Goal: Information Seeking & Learning: Check status

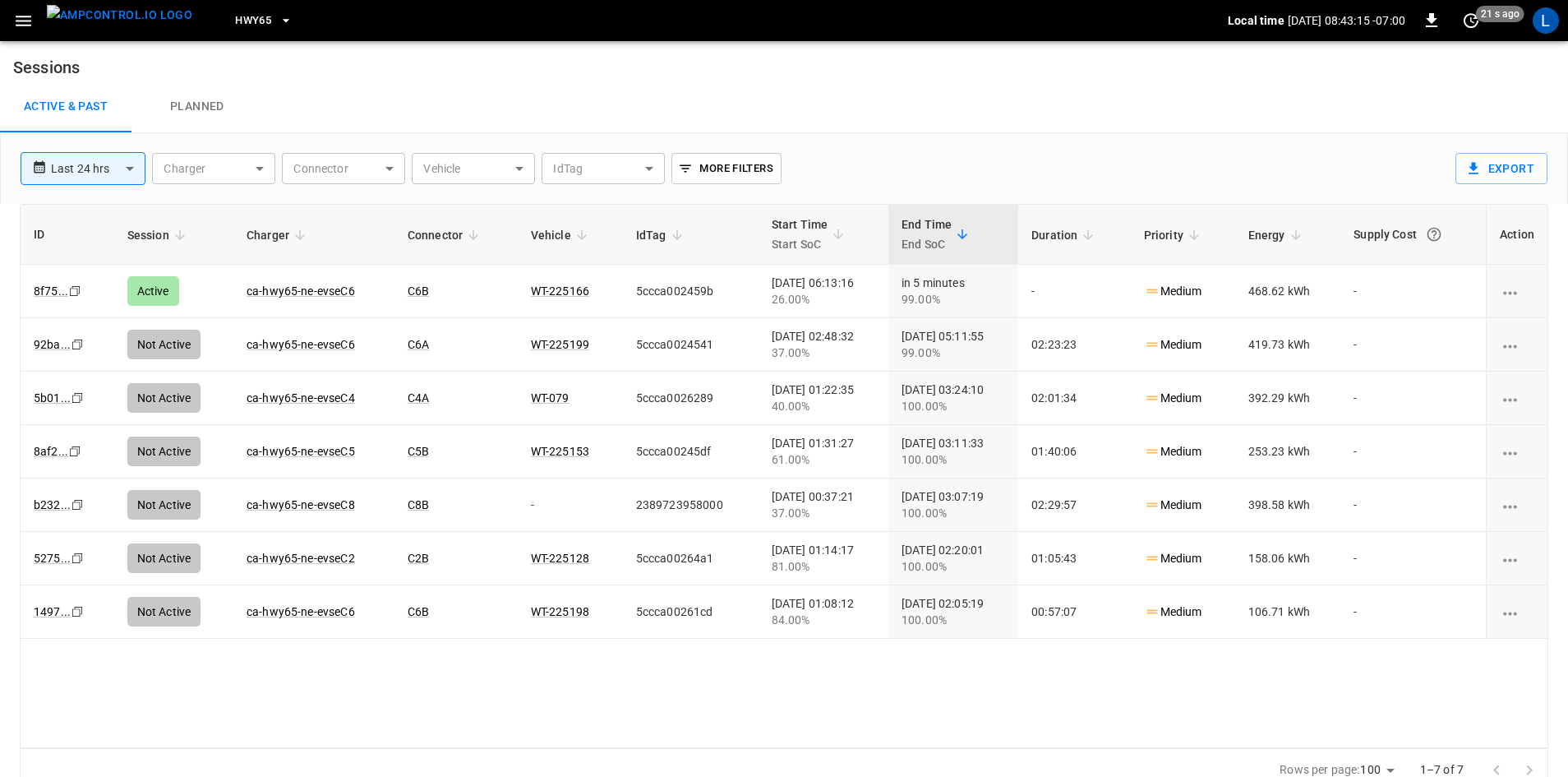
click at [40, 12] on button "menu" at bounding box center [119, 20] width 158 height 41
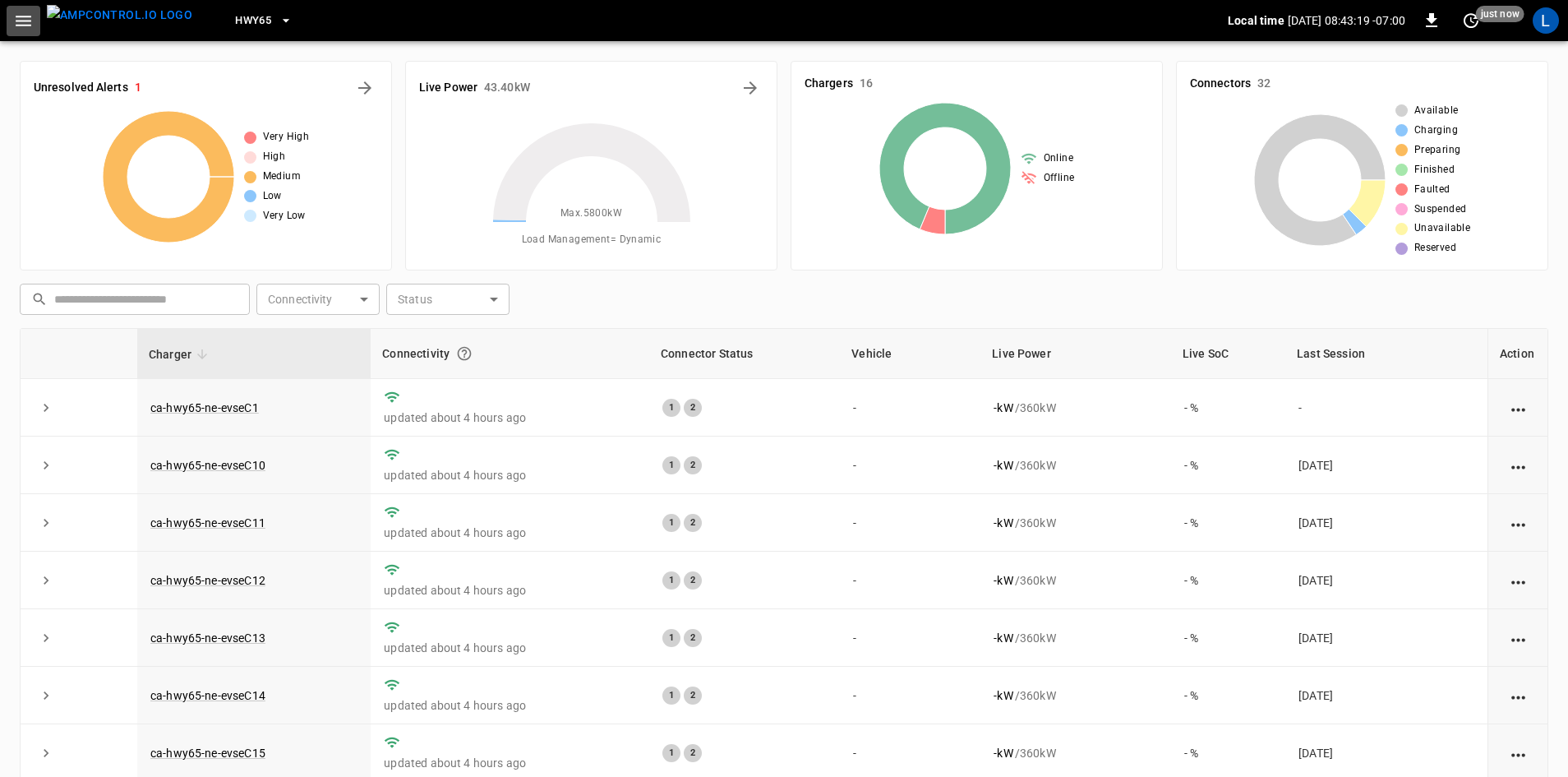
click at [21, 20] on icon "button" at bounding box center [23, 21] width 20 height 20
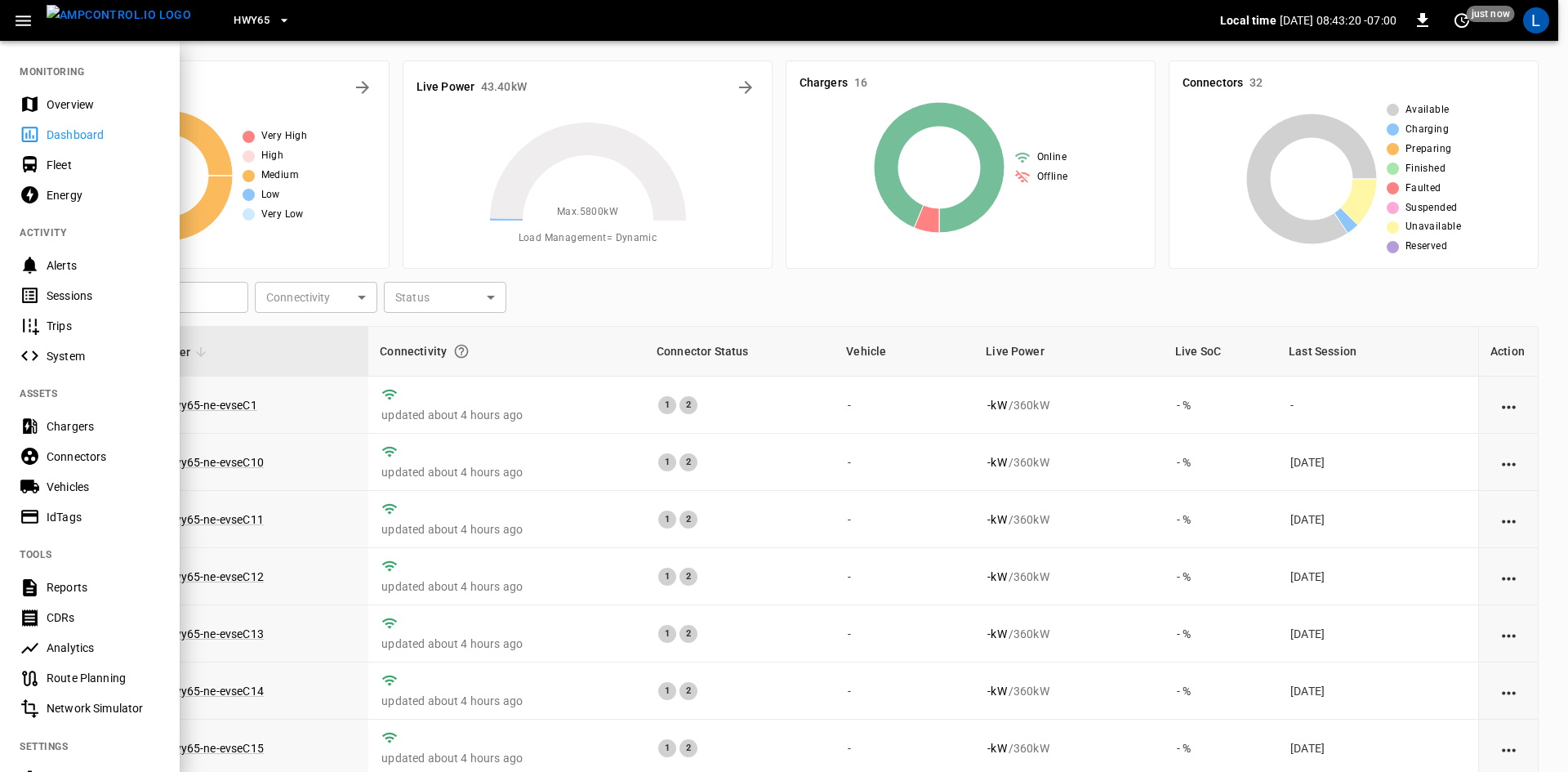
drag, startPoint x: 83, startPoint y: 129, endPoint x: 96, endPoint y: 139, distance: 16.4
click at [83, 129] on div "Dashboard" at bounding box center [103, 134] width 113 height 16
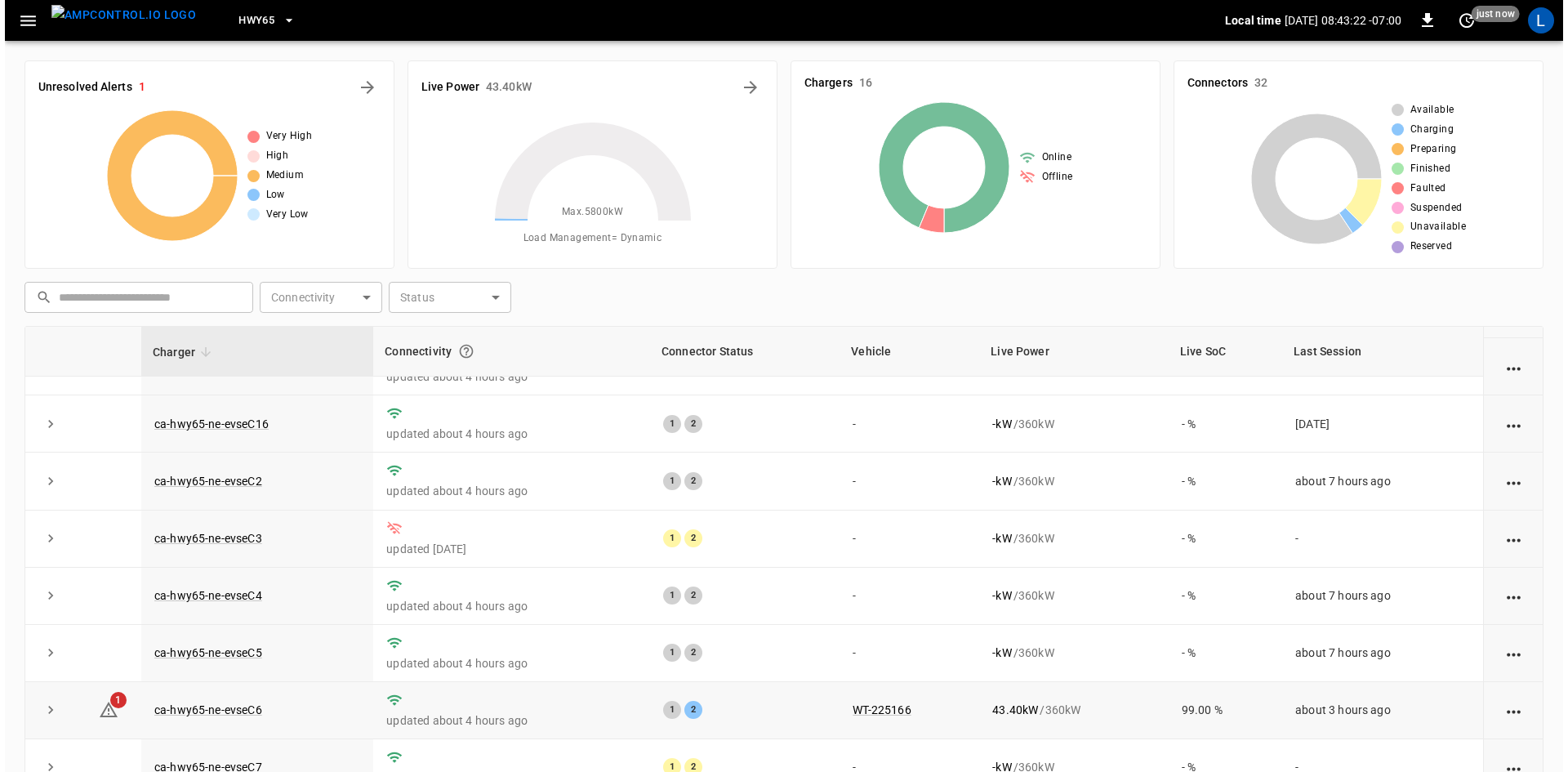
scroll to position [440, 0]
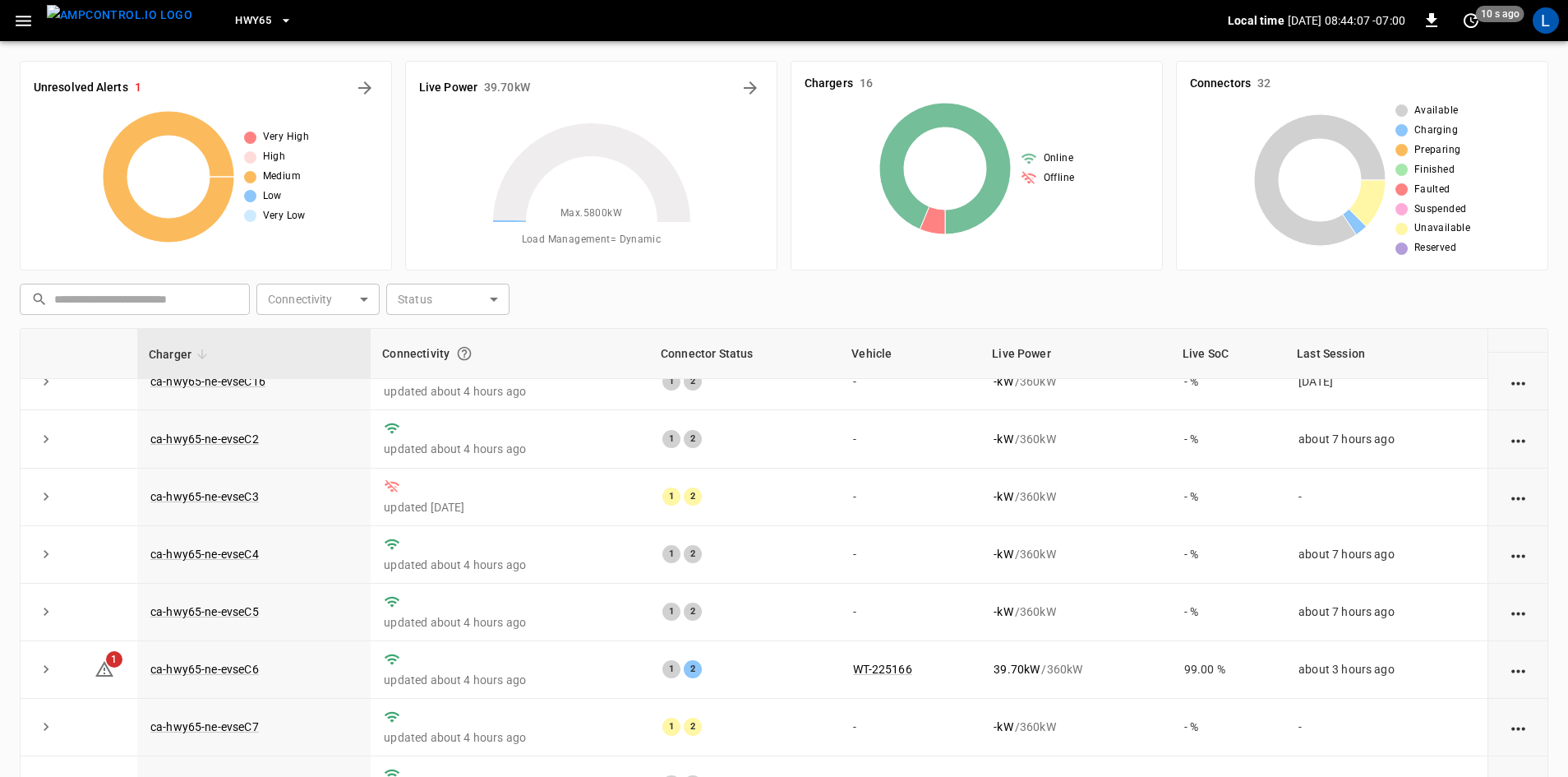
click at [580, 109] on div "Live Power 39.70 kW Max. 5800 kW Load Management = Dynamic" at bounding box center [590, 165] width 372 height 209
click at [591, 95] on div "Live Power 39.70 kW" at bounding box center [591, 88] width 345 height 26
click at [755, 96] on icon "Energy Overview" at bounding box center [750, 88] width 20 height 20
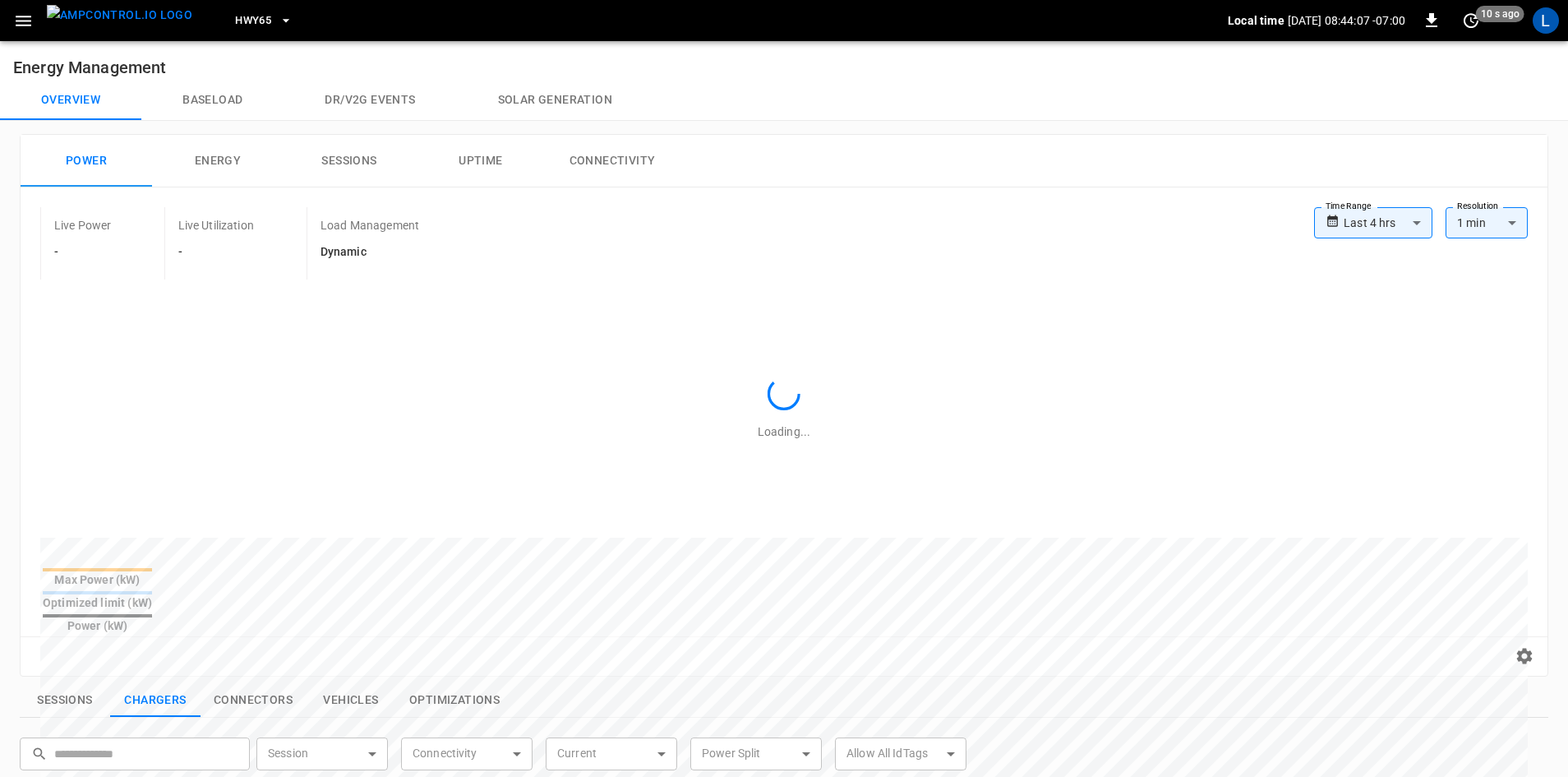
click at [751, 84] on div "Overview Baseload Dr/V2G events Solar generation" at bounding box center [784, 100] width 1568 height 39
click at [241, 22] on span "HWY65" at bounding box center [253, 21] width 36 height 19
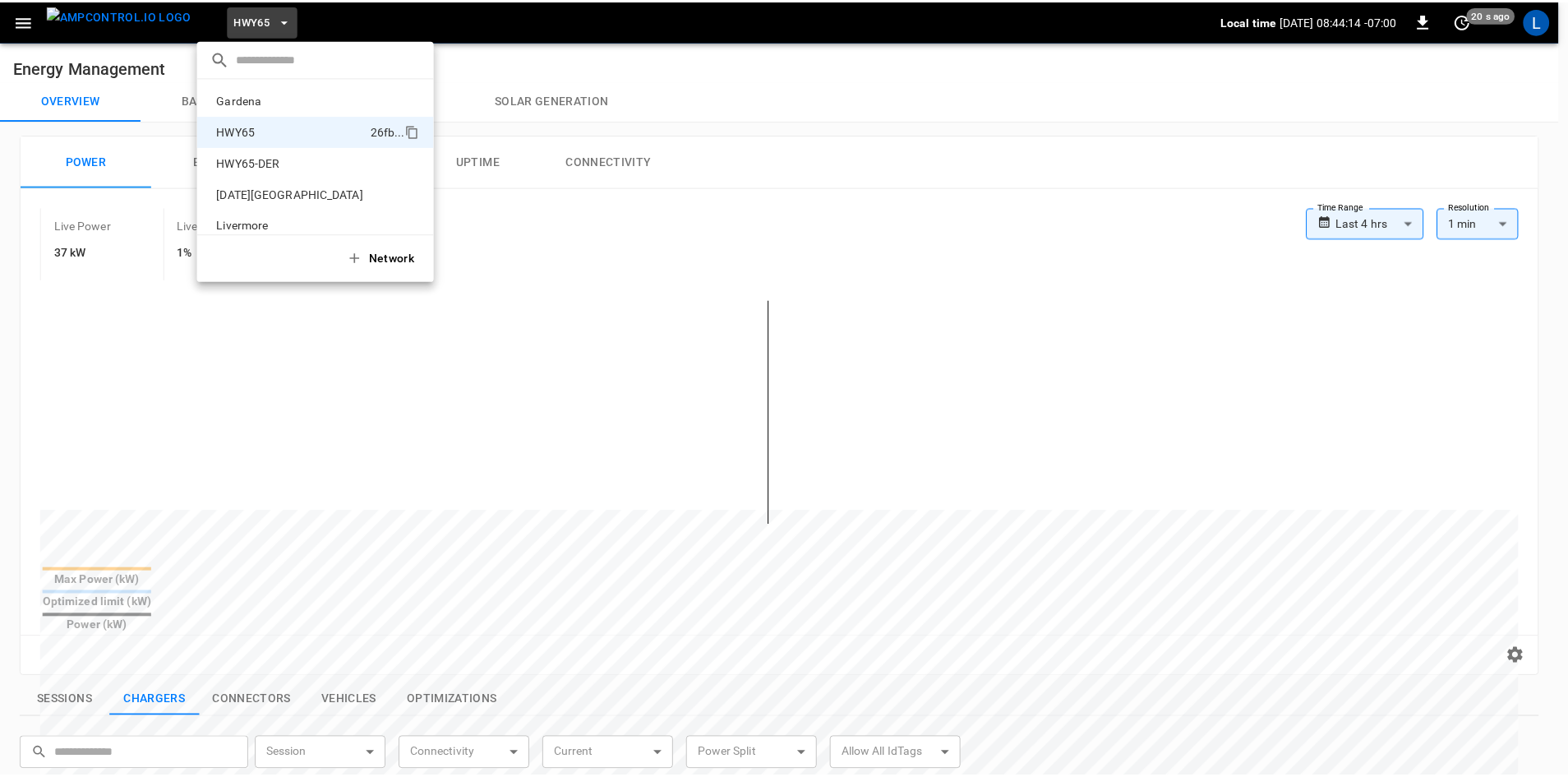
scroll to position [26, 0]
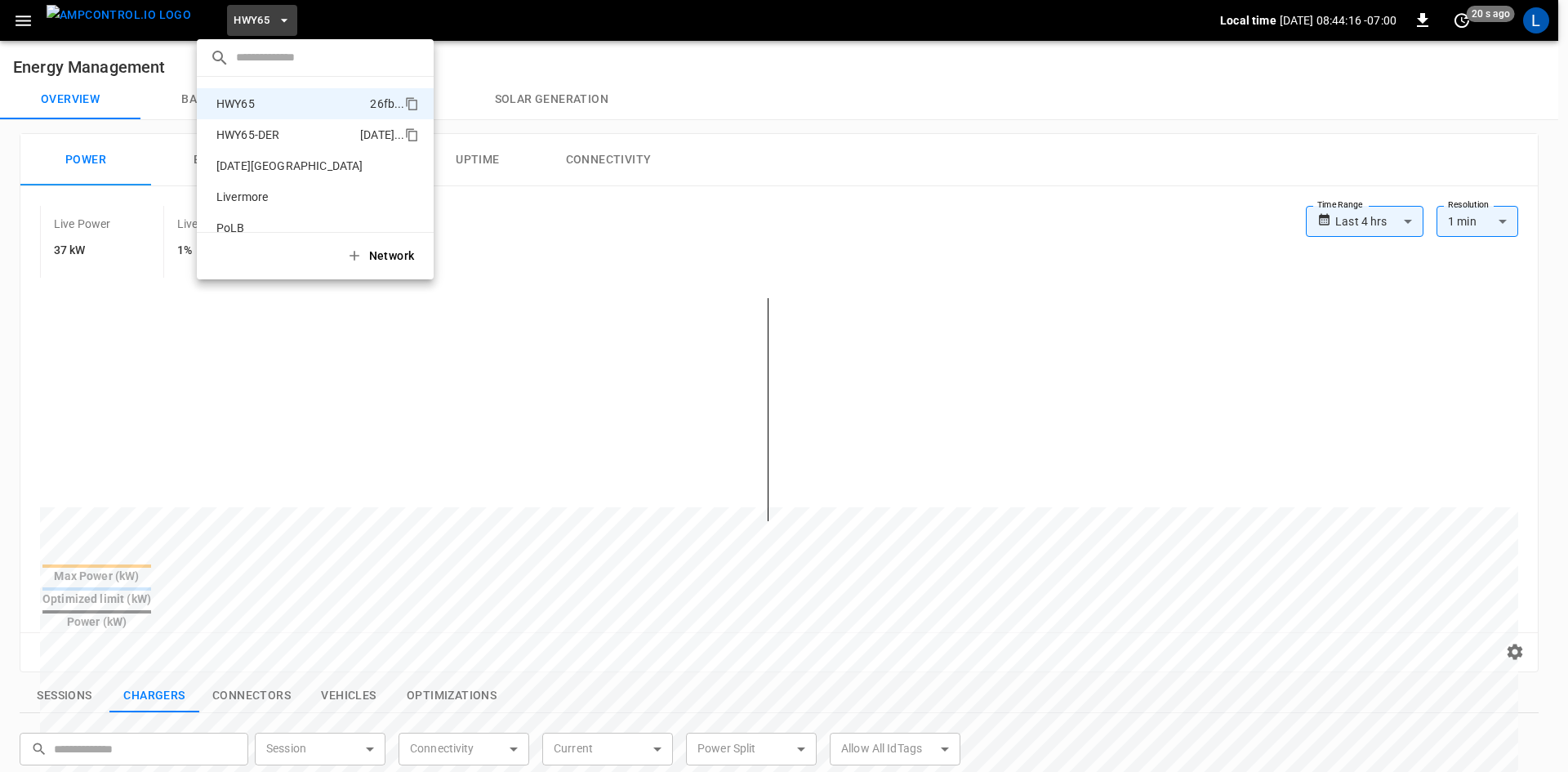
click at [271, 134] on p "HWY65-DER" at bounding box center [285, 134] width 151 height 16
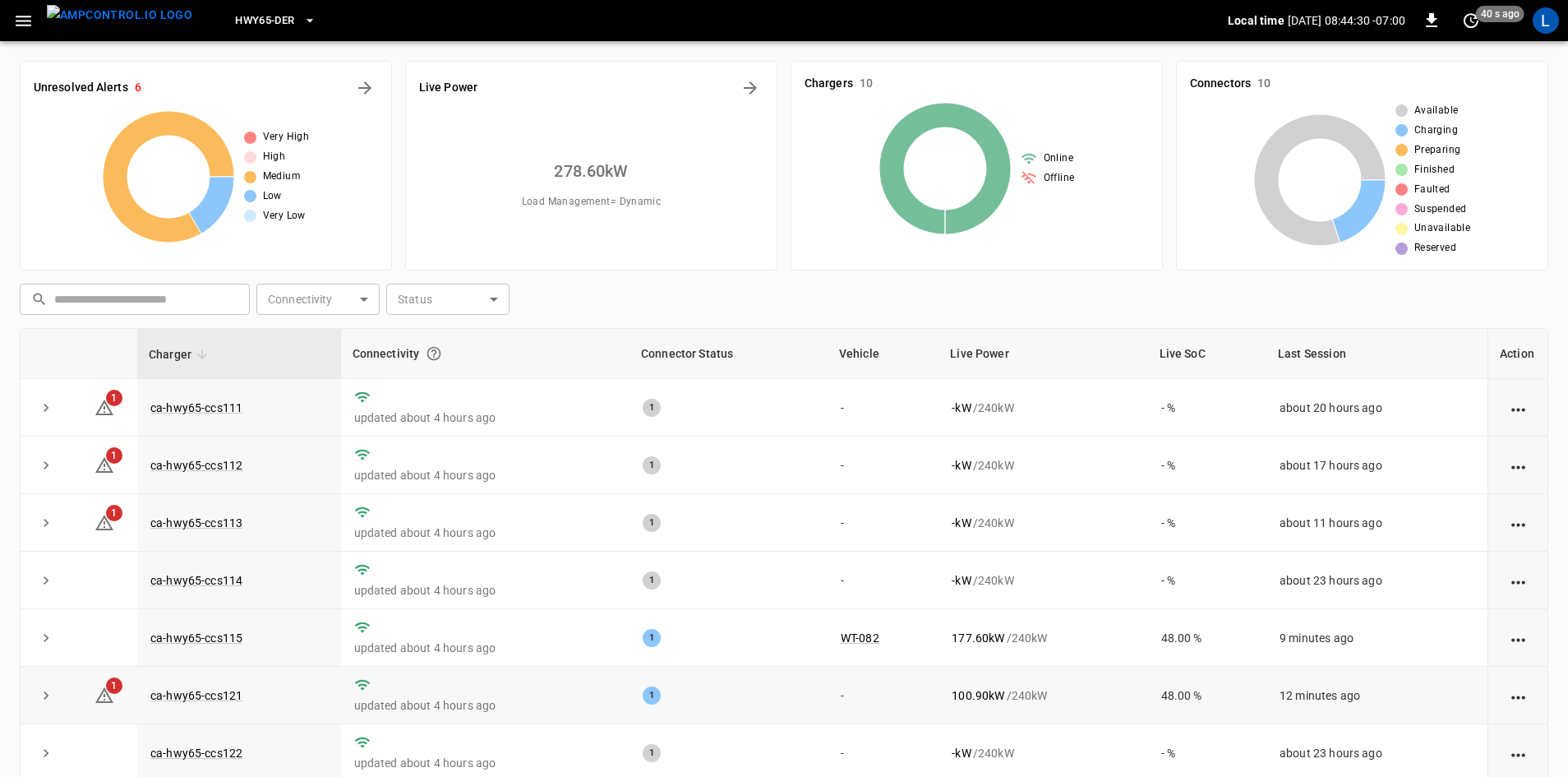
click at [963, 704] on p "100.90 kW" at bounding box center [978, 694] width 53 height 16
click at [960, 704] on p "100.90 kW" at bounding box center [978, 694] width 53 height 16
